Goal: Transaction & Acquisition: Purchase product/service

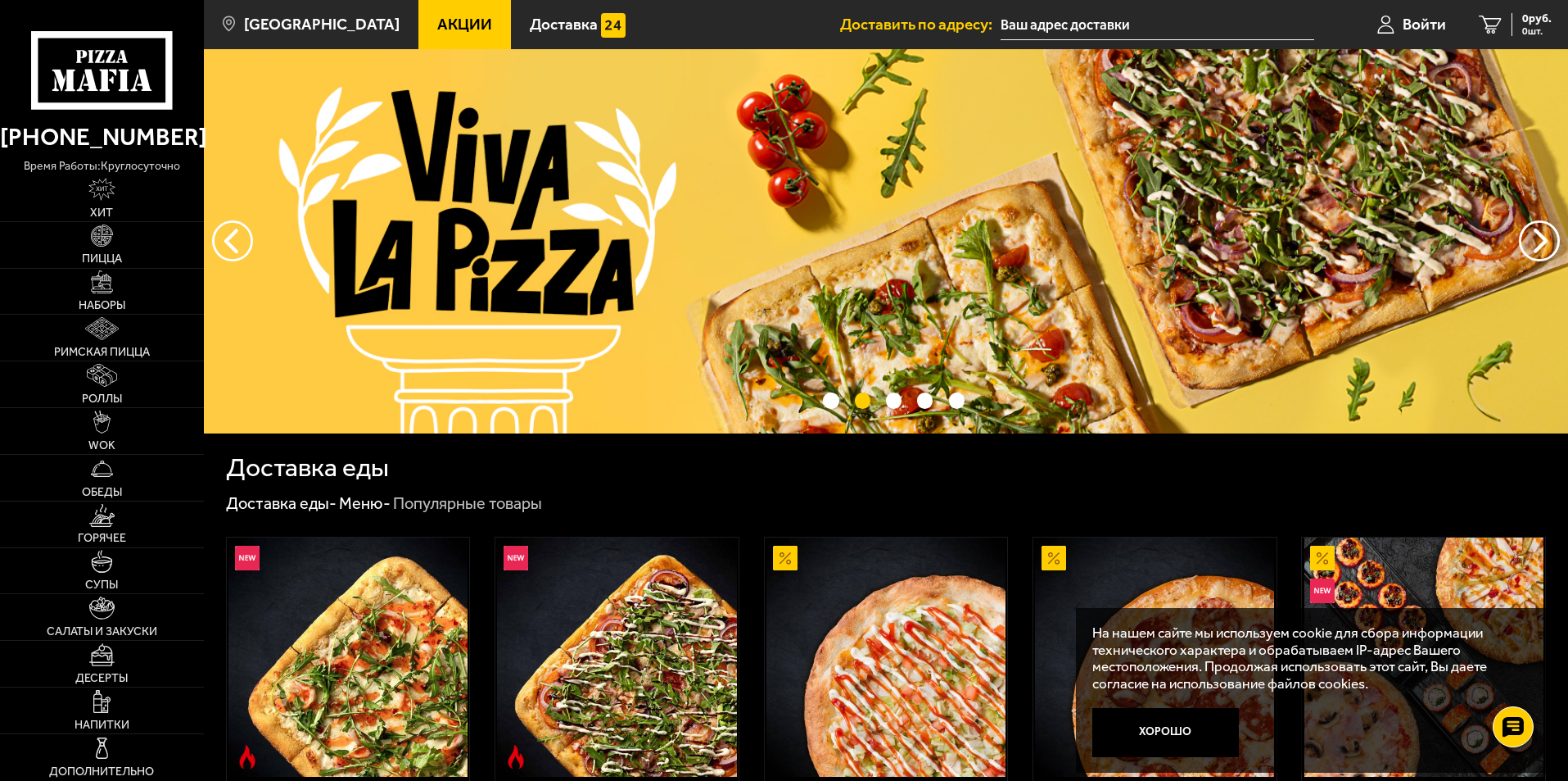
click at [1021, 25] on input "text" at bounding box center [1158, 25] width 313 height 31
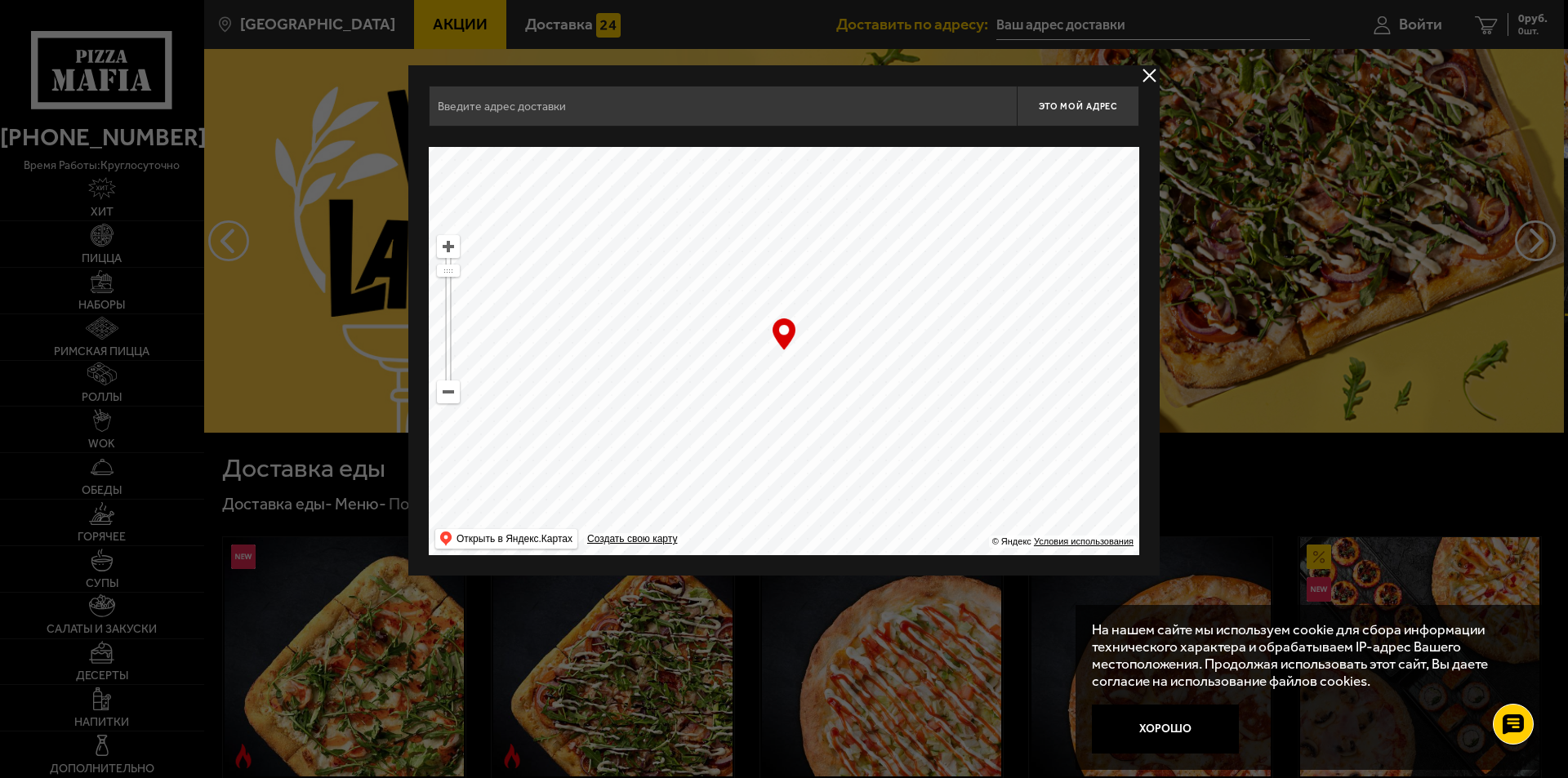
click at [621, 112] on input "text" at bounding box center [722, 106] width 588 height 41
paste input "[STREET_ADDRESS]"
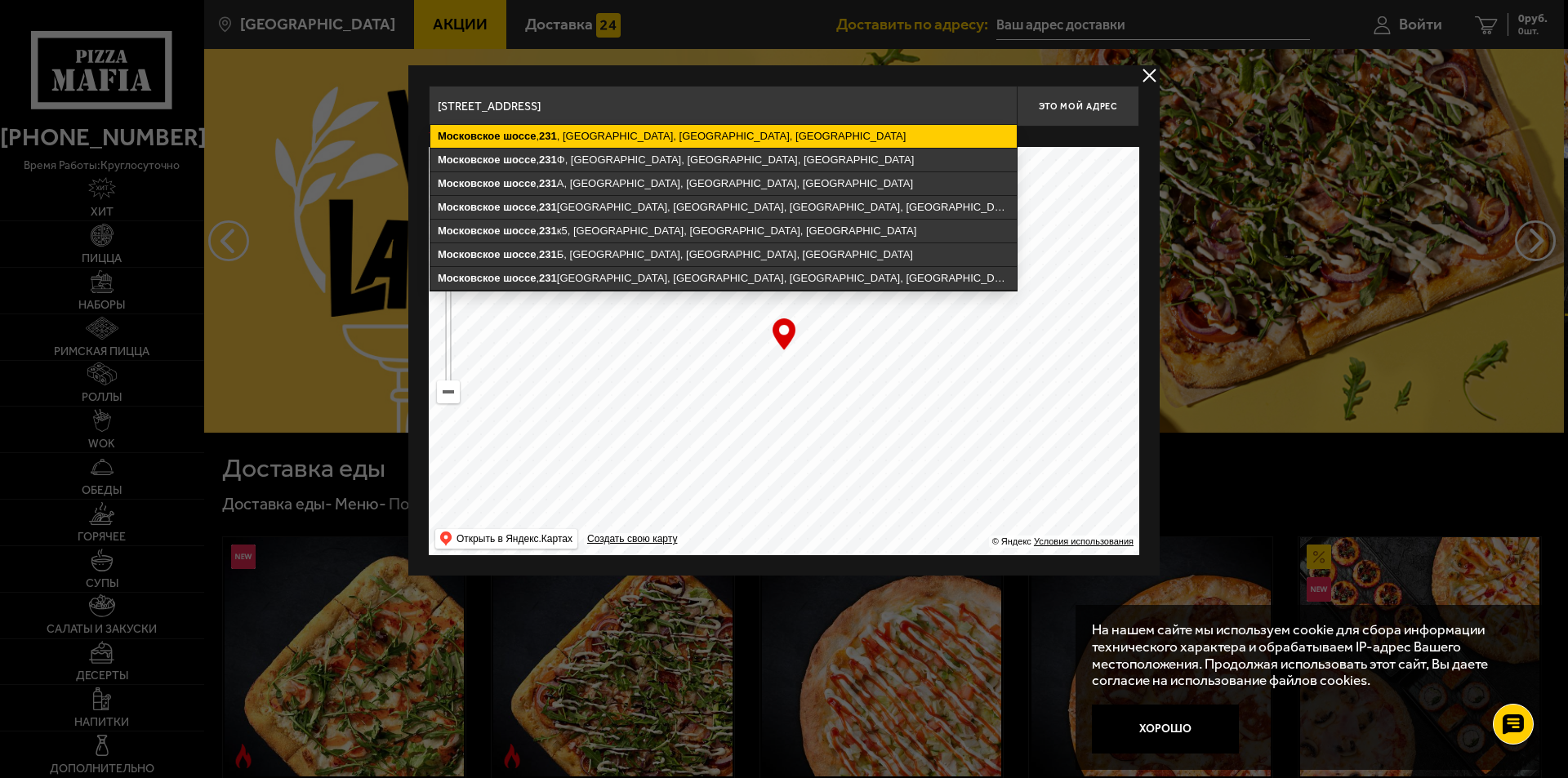
click at [638, 137] on ymaps "[STREET_ADDRESS]" at bounding box center [723, 136] width 587 height 23
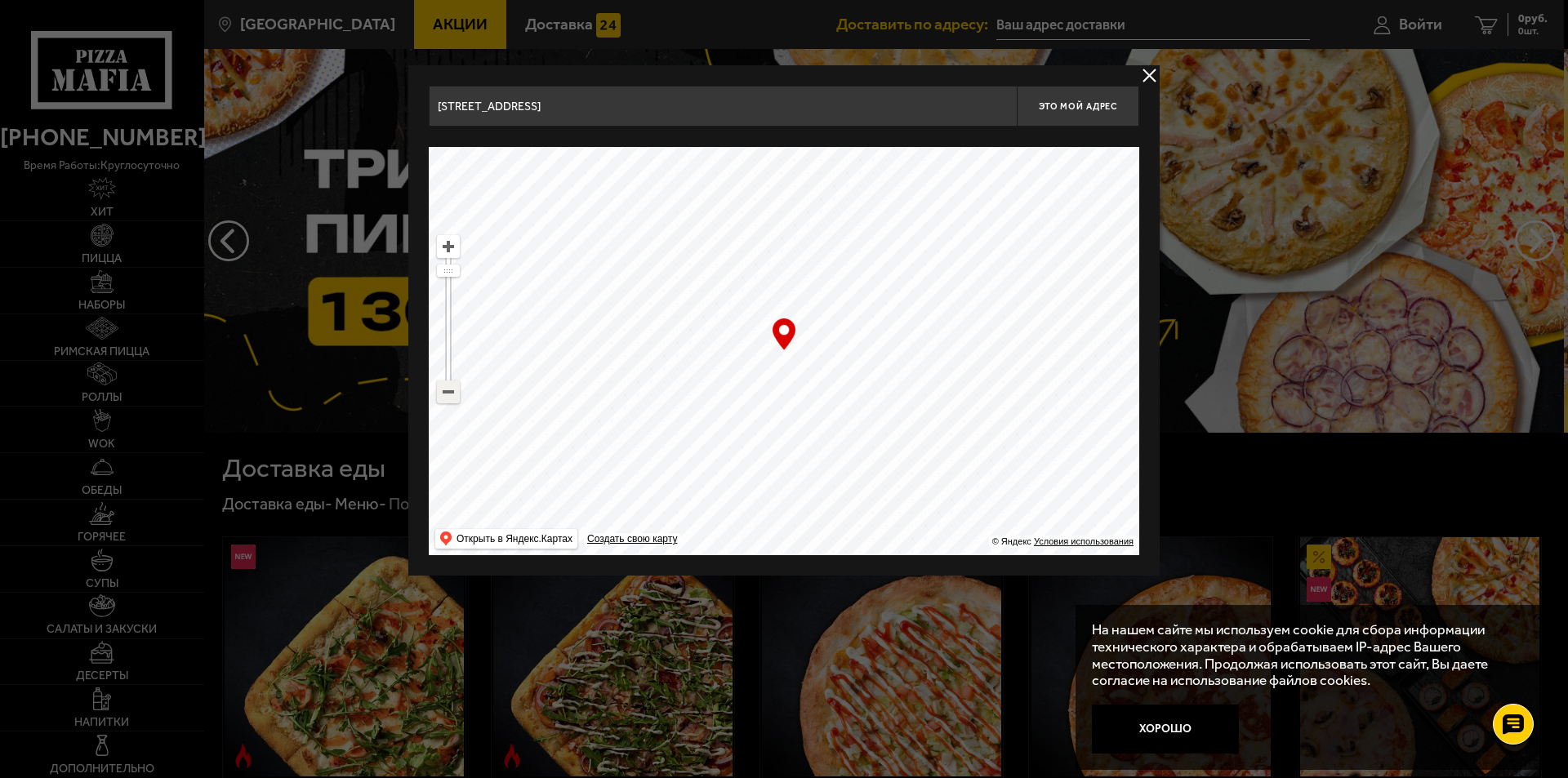
click at [446, 396] on ymaps at bounding box center [448, 392] width 22 height 22
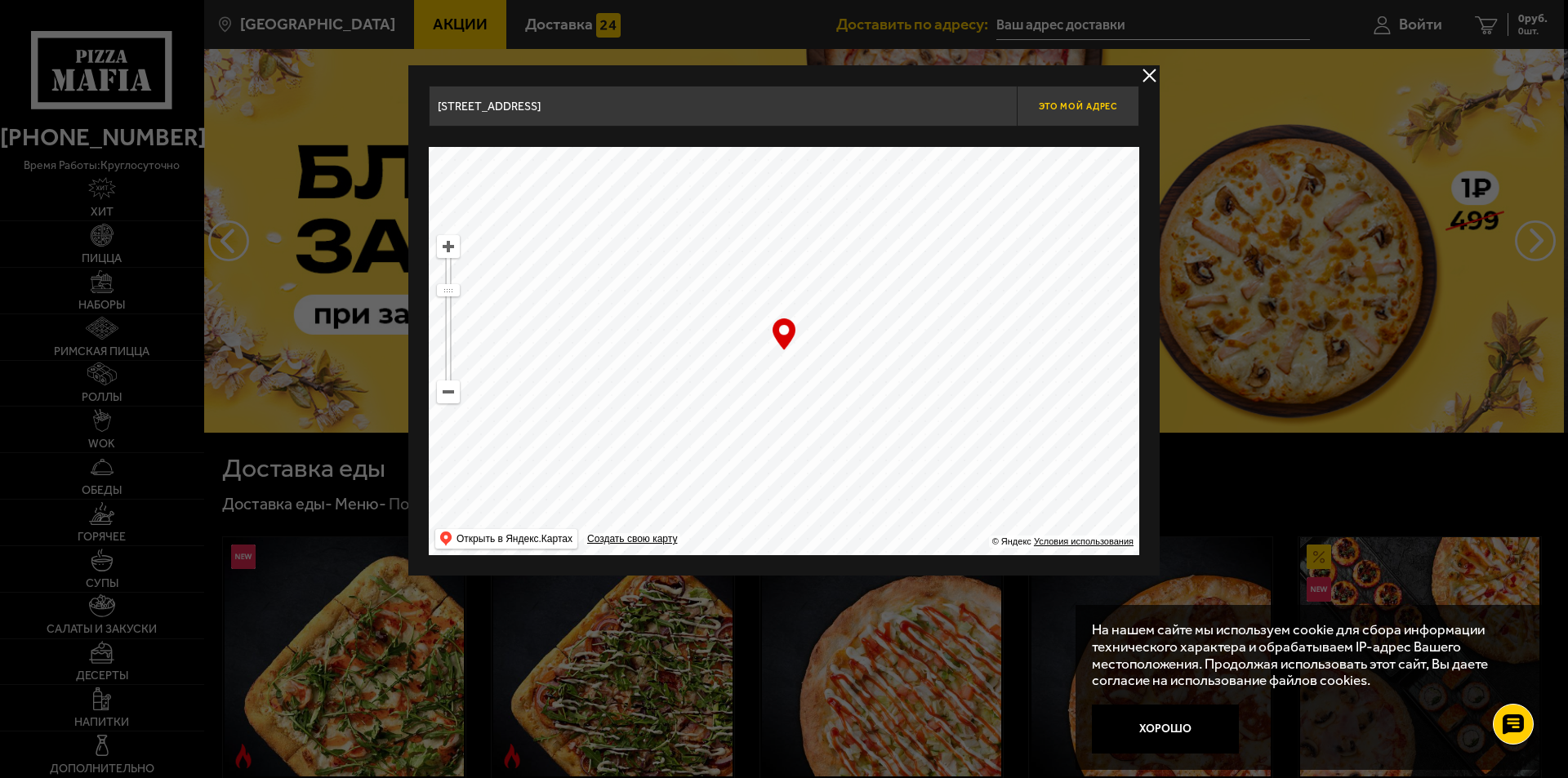
click at [1080, 113] on button "Это мой адрес" at bounding box center [1078, 106] width 123 height 41
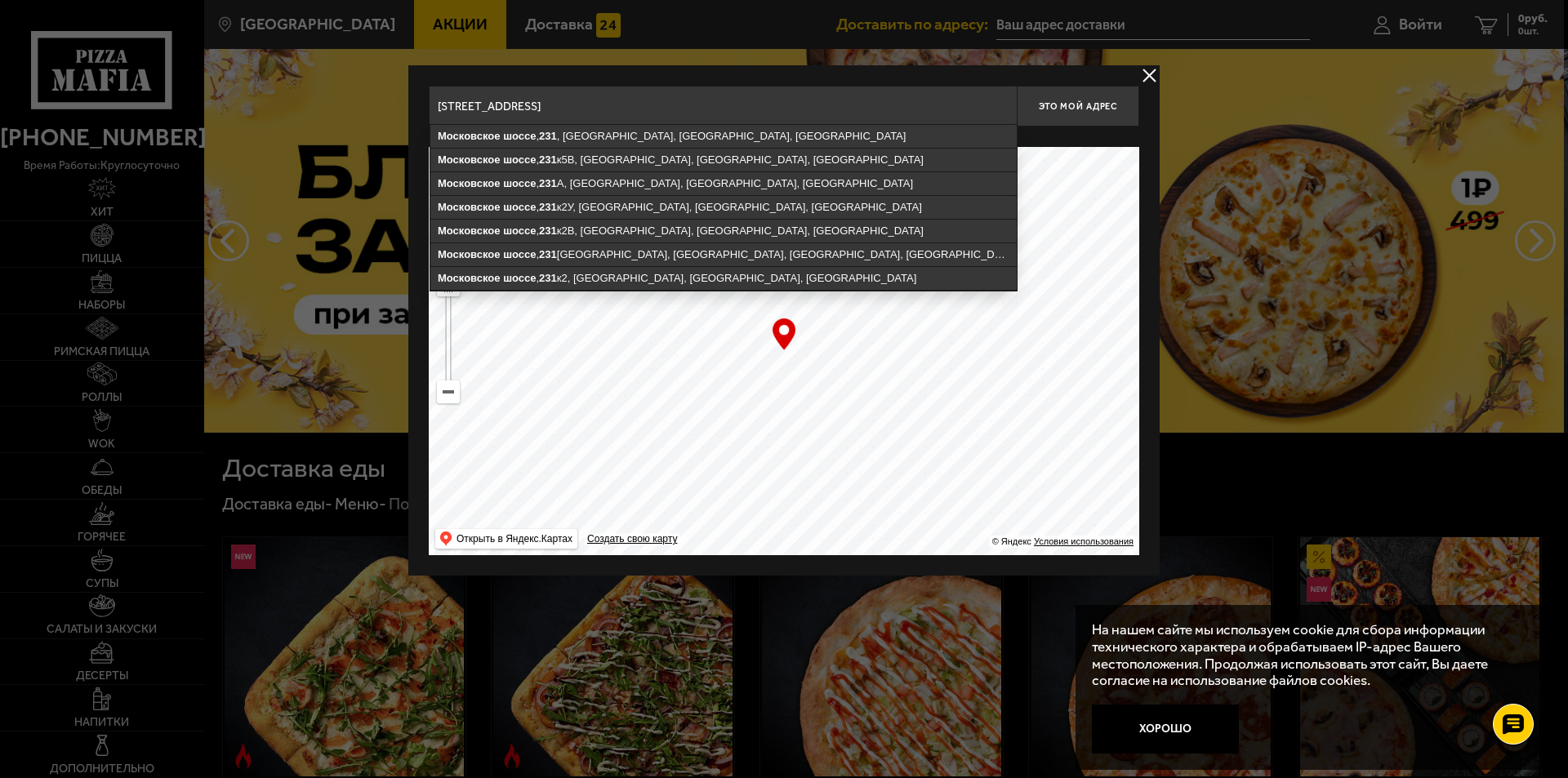
drag, startPoint x: 831, startPoint y: 106, endPoint x: 913, endPoint y: 107, distance: 82.0
click at [913, 107] on input "[STREET_ADDRESS]" at bounding box center [722, 106] width 588 height 41
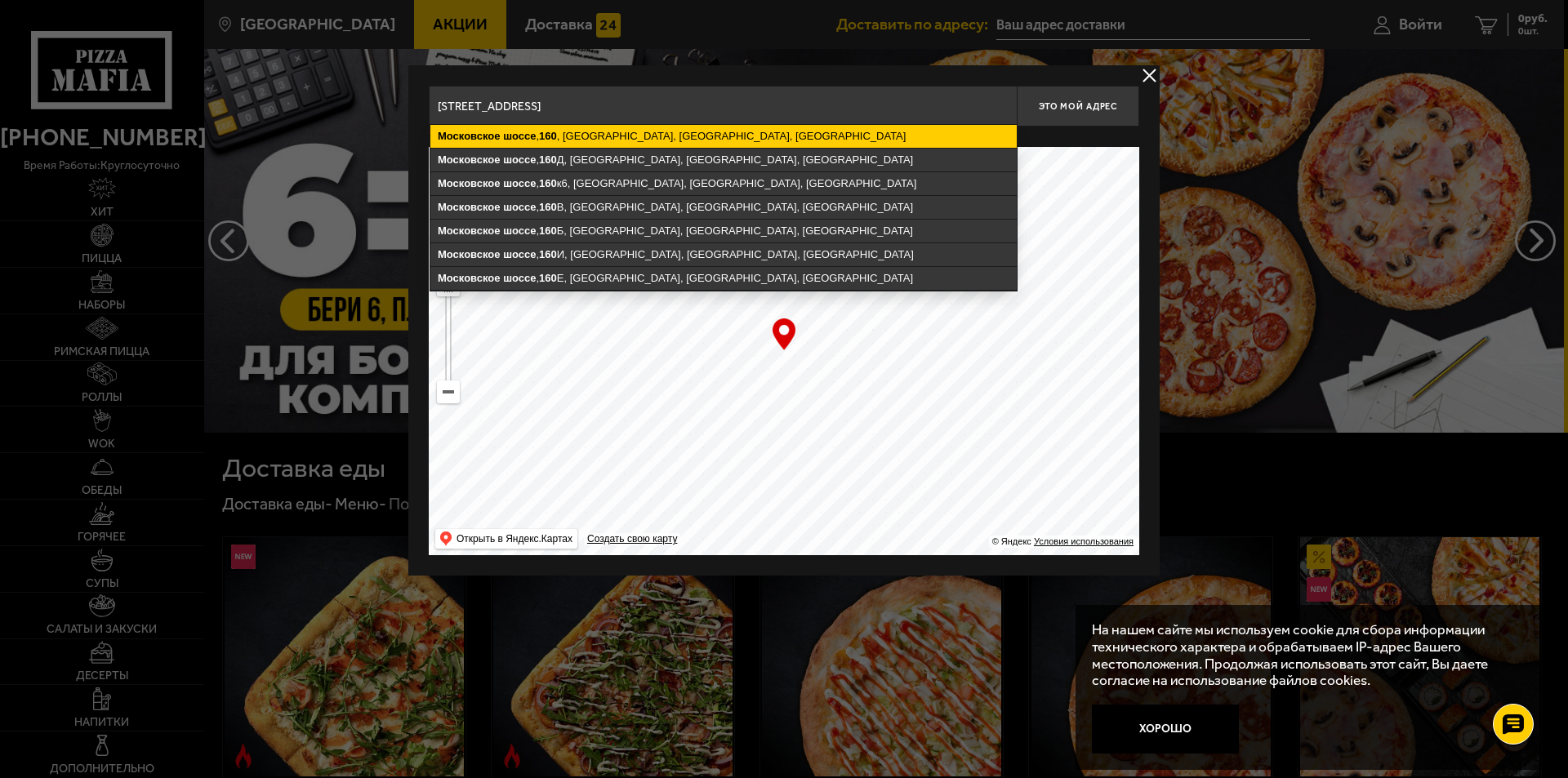
click at [541, 132] on ymaps "160" at bounding box center [548, 136] width 18 height 12
type input "[STREET_ADDRESS]"
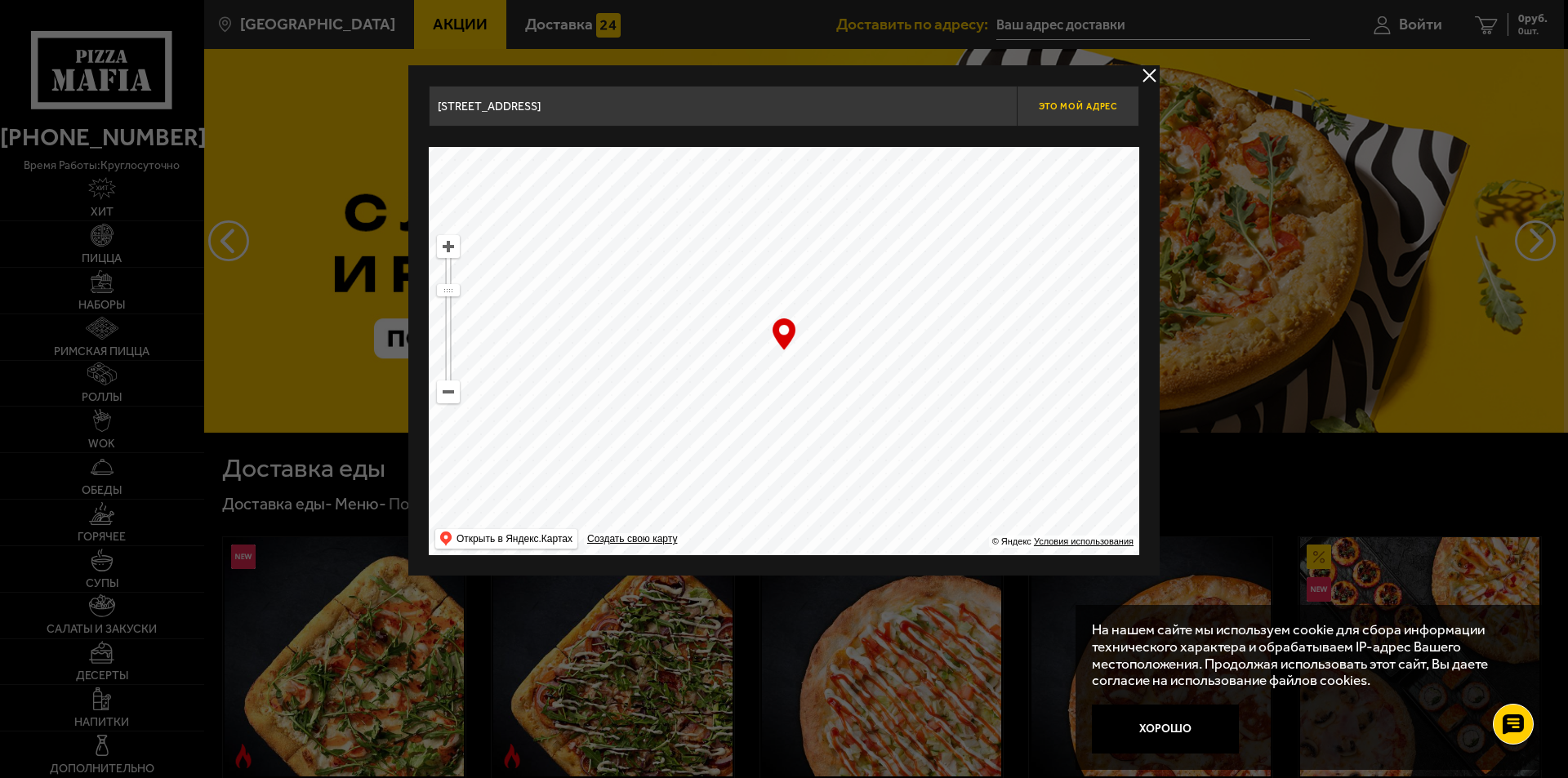
click at [1056, 103] on span "Это мой адрес" at bounding box center [1078, 106] width 79 height 11
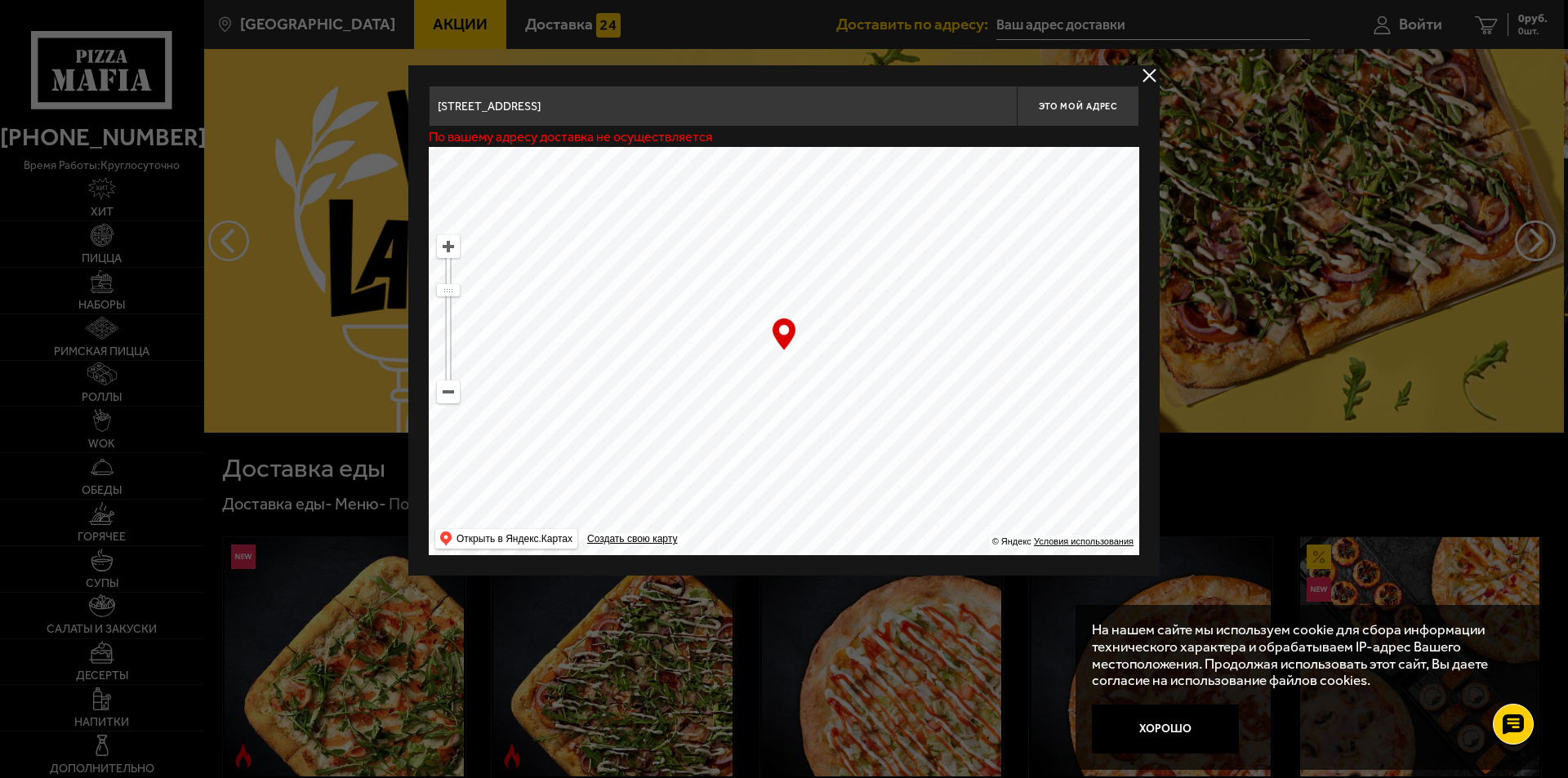
click at [1148, 74] on button "delivery type" at bounding box center [1148, 75] width 21 height 21
